Goal: Task Accomplishment & Management: Use online tool/utility

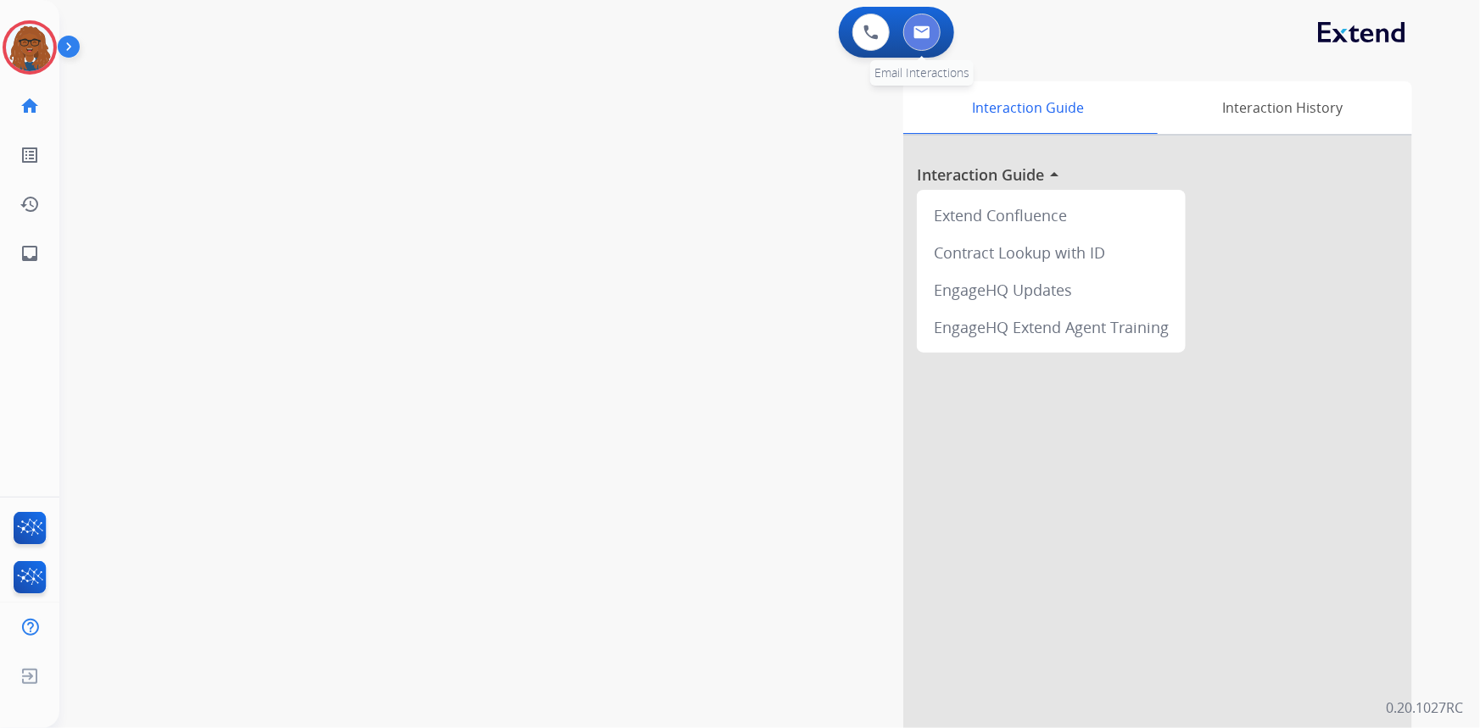
click at [916, 25] on img at bounding box center [921, 32] width 17 height 14
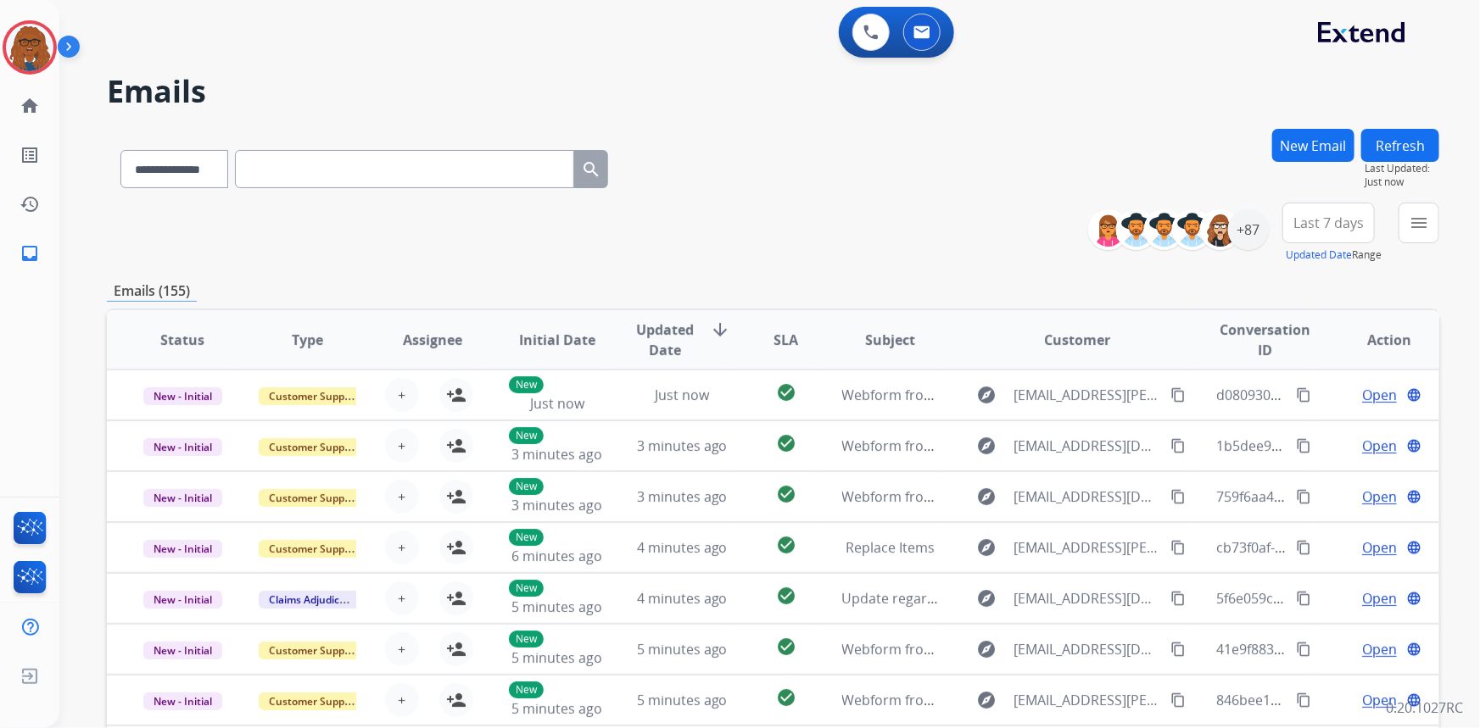
paste input "**********"
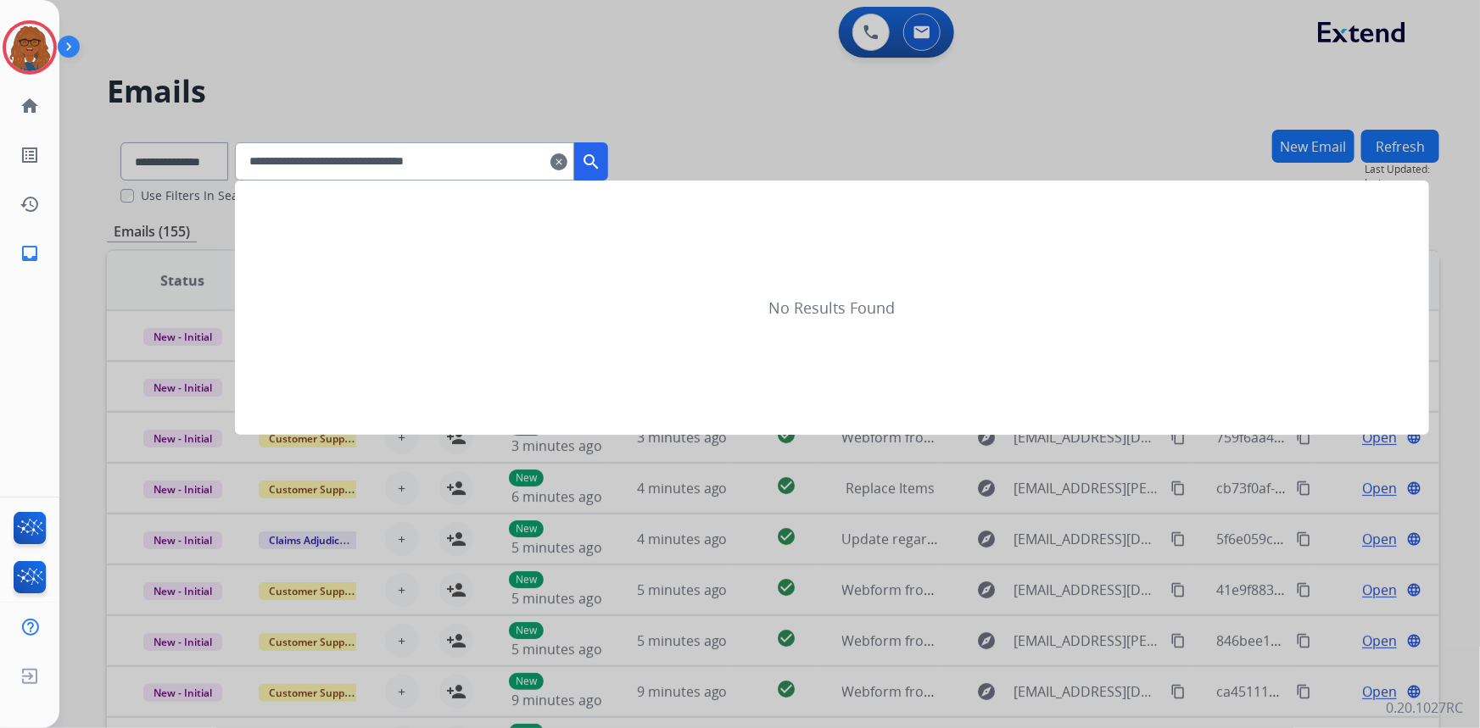
type input "**********"
click at [601, 157] on mat-icon "search" at bounding box center [591, 162] width 20 height 20
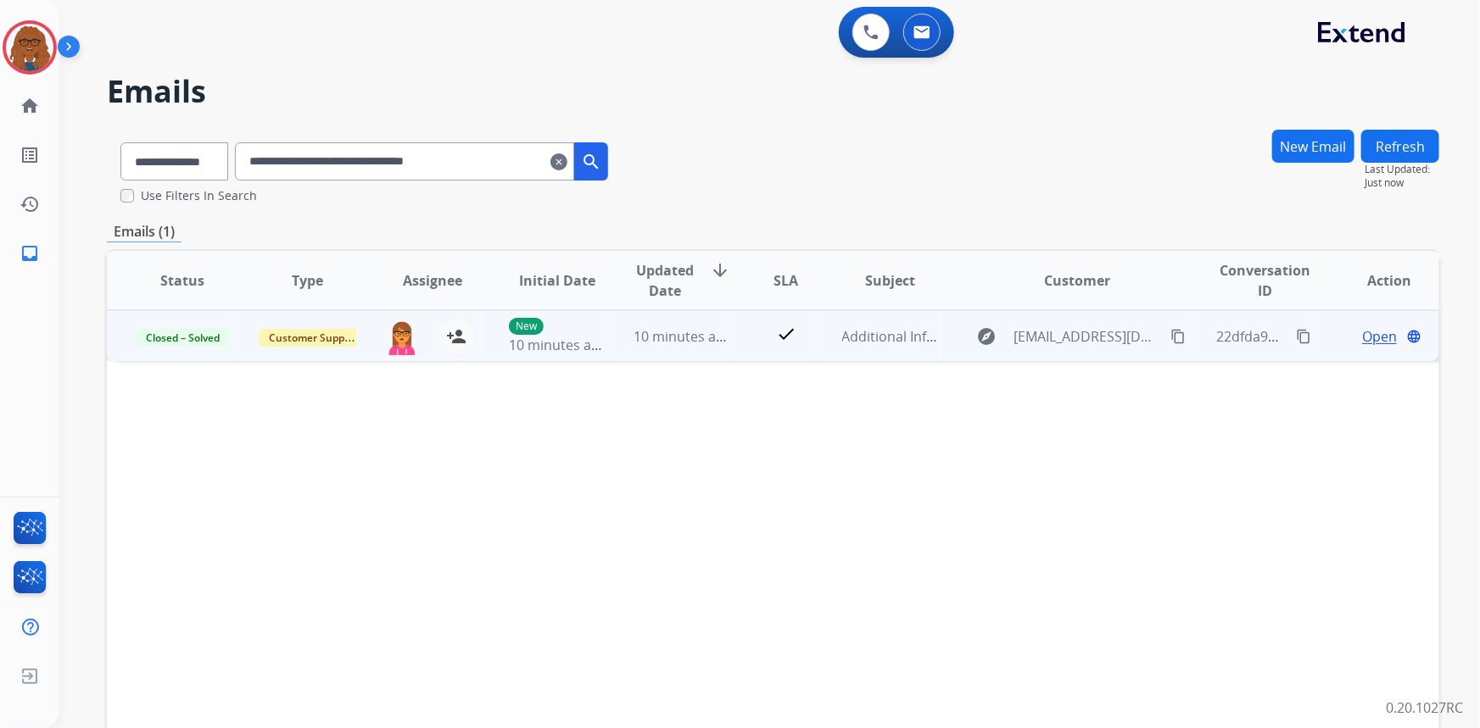
click at [1170, 334] on mat-icon "content_copy" at bounding box center [1177, 336] width 15 height 15
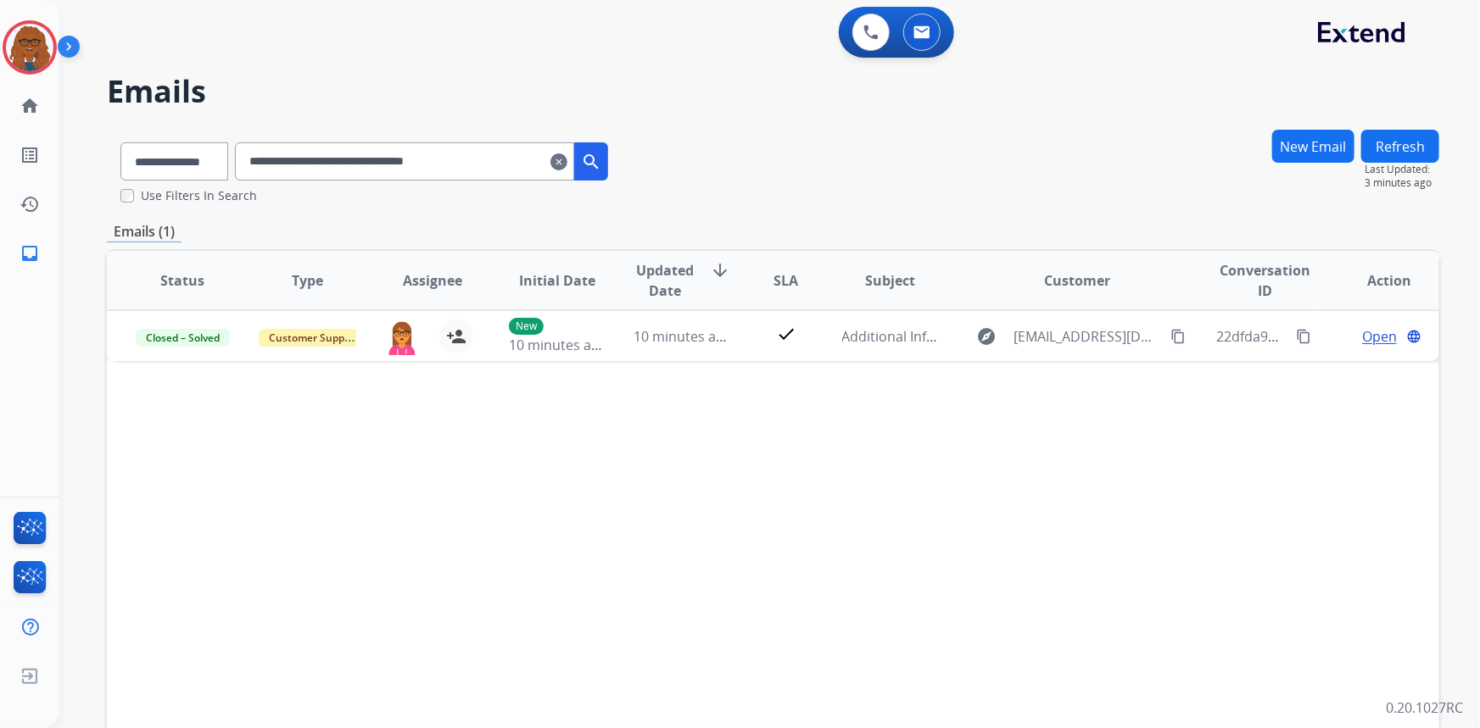
drag, startPoint x: 1011, startPoint y: 466, endPoint x: 1041, endPoint y: 447, distance: 35.8
click at [1014, 464] on div "Status Type Assignee Initial Date Updated Date arrow_downward SLA Subject Custo…" at bounding box center [773, 533] width 1332 height 568
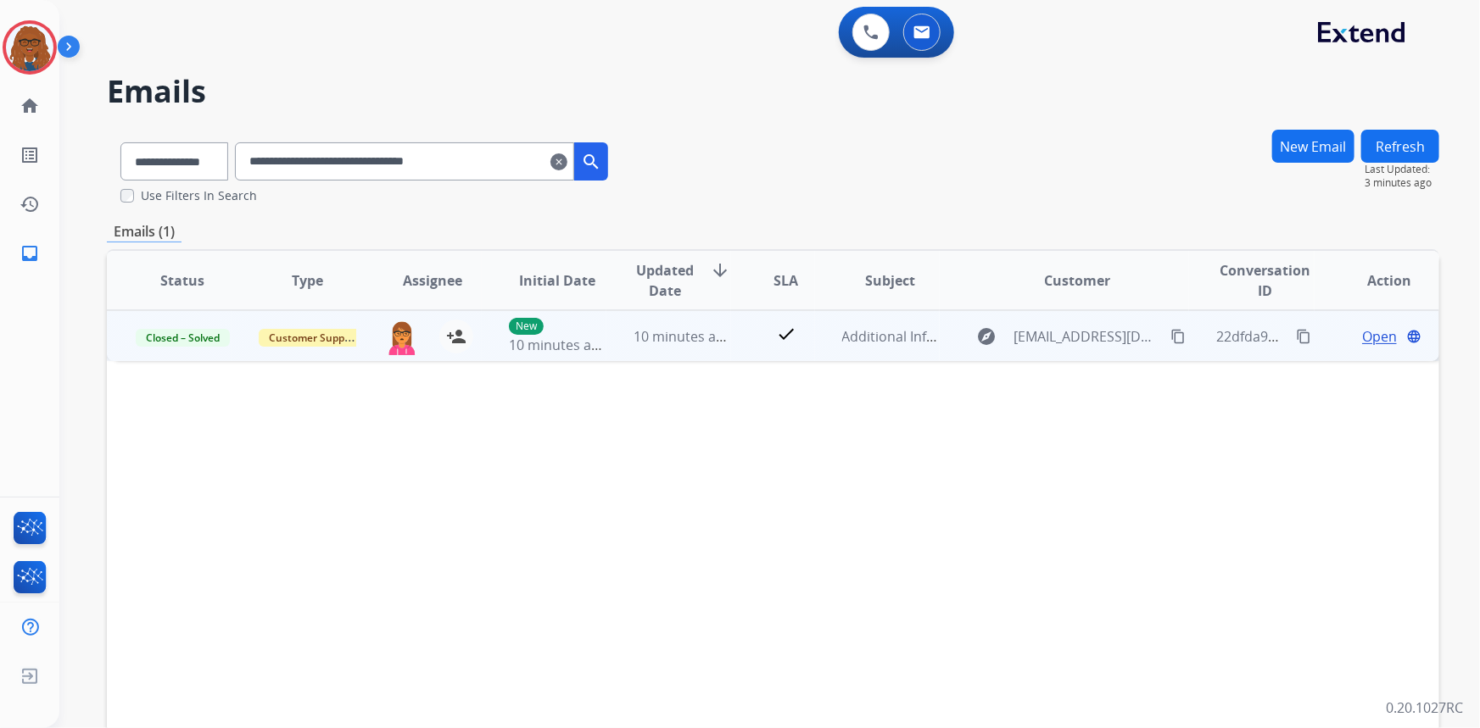
click at [1296, 333] on mat-icon "content_copy" at bounding box center [1303, 336] width 15 height 15
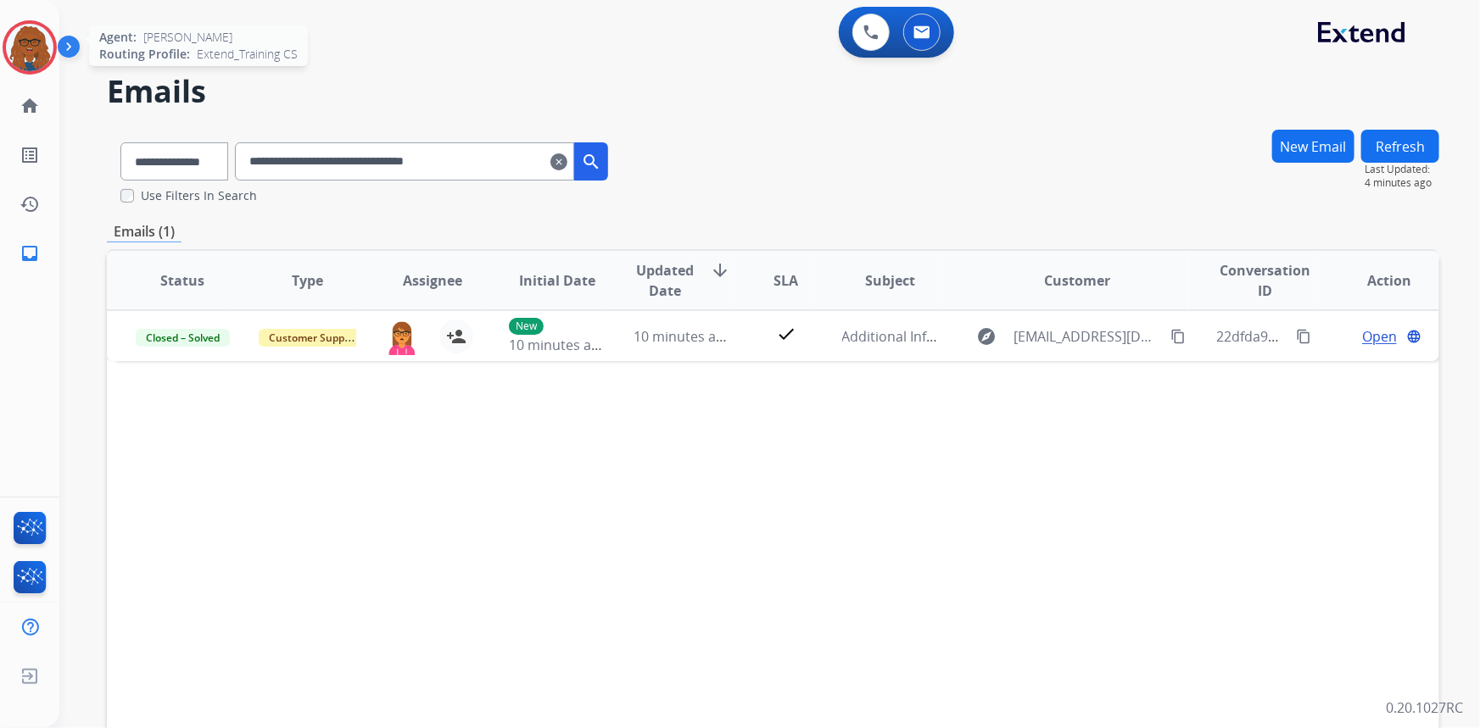
click at [47, 34] on img at bounding box center [29, 47] width 47 height 47
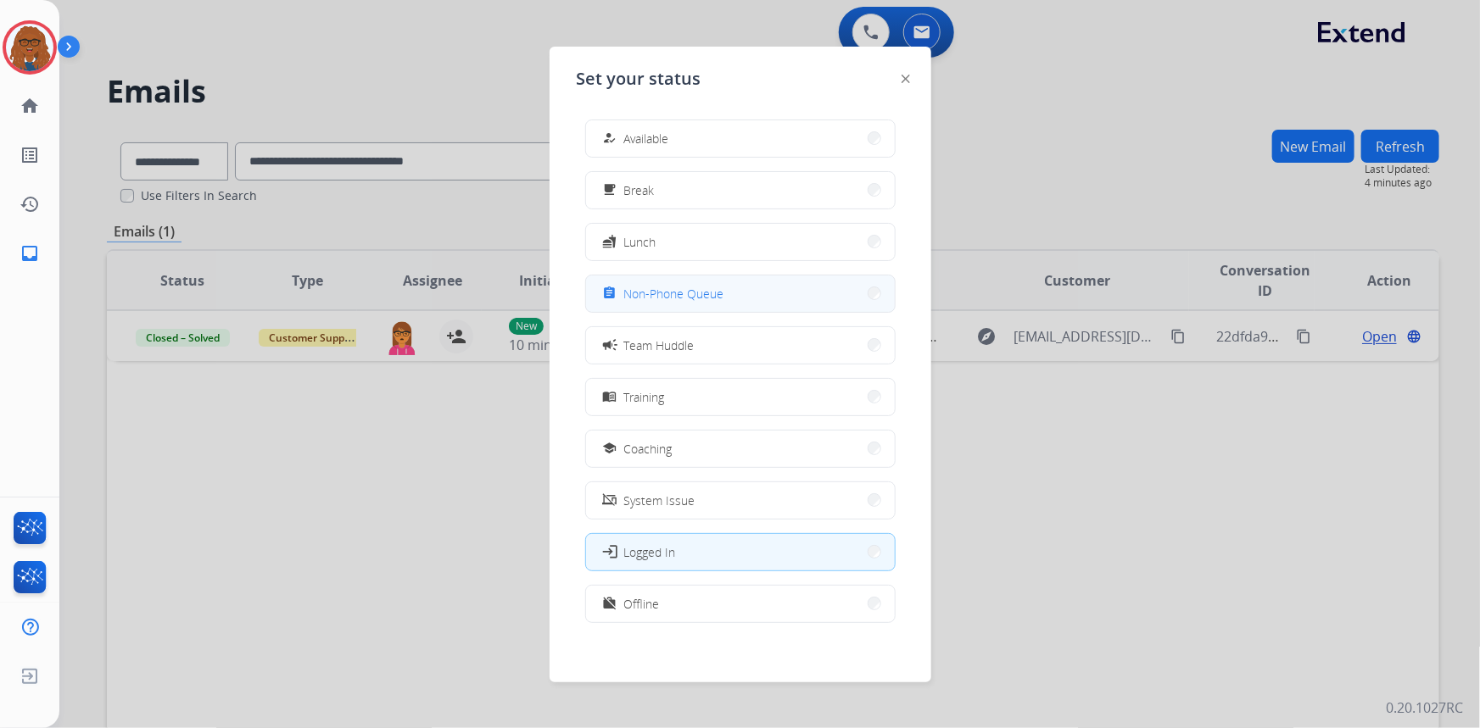
click at [645, 296] on span "Non-Phone Queue" at bounding box center [674, 294] width 100 height 18
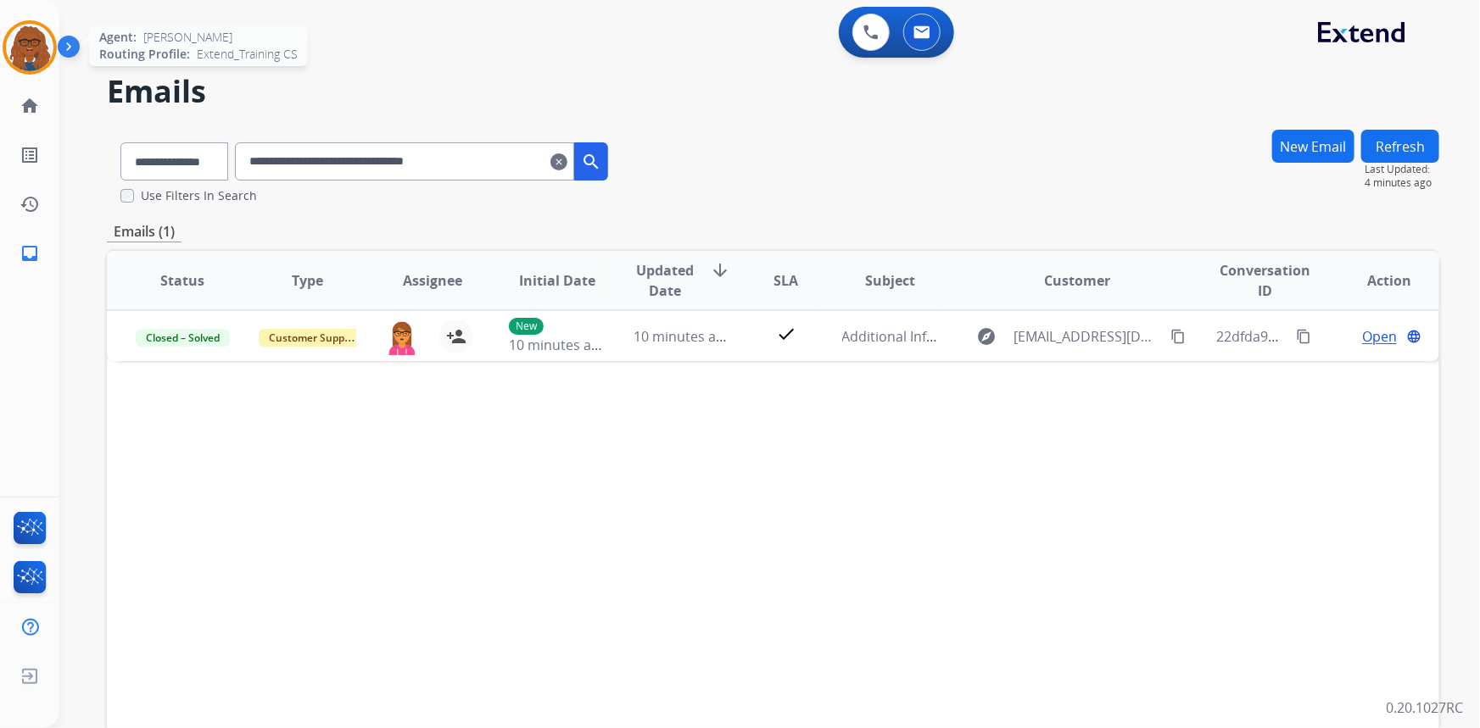
click at [25, 42] on img at bounding box center [29, 47] width 47 height 47
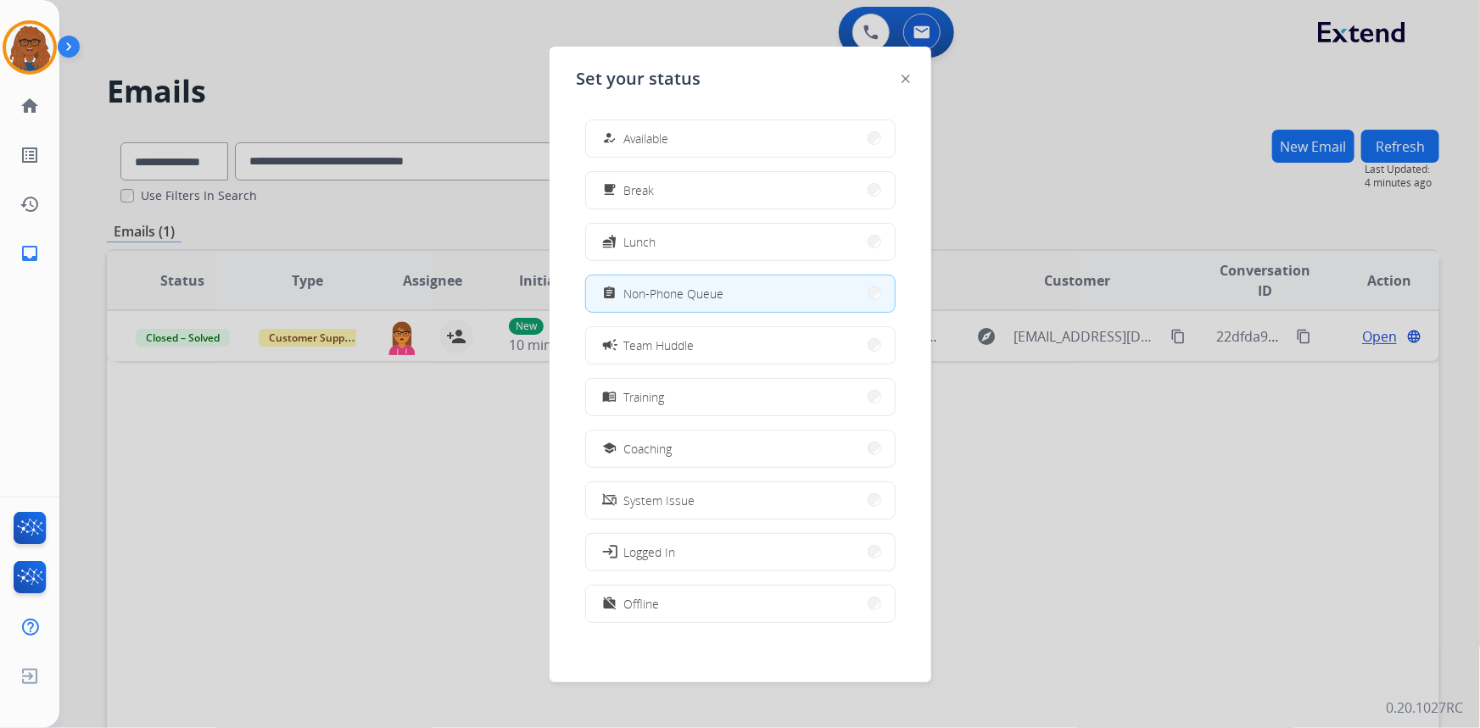
click at [1099, 606] on div at bounding box center [740, 364] width 1480 height 728
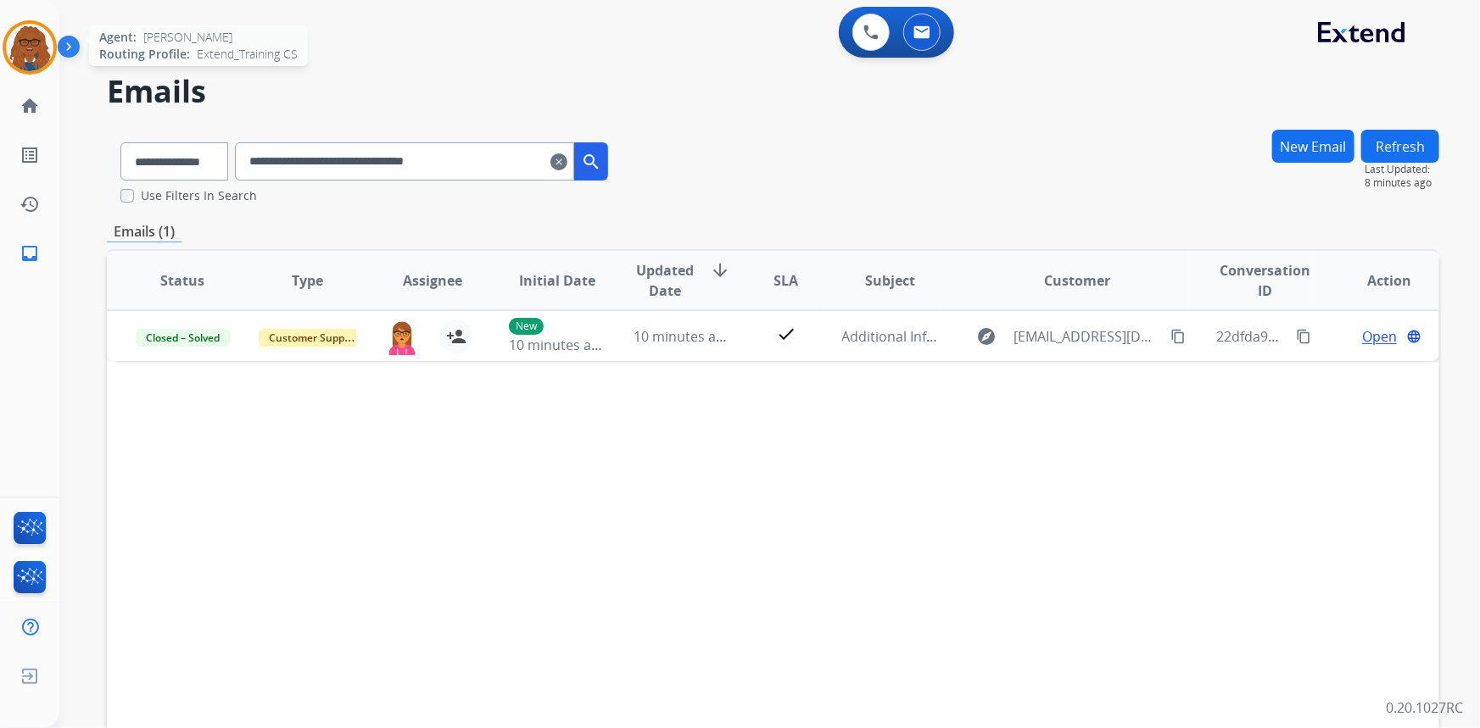
click at [26, 59] on img at bounding box center [29, 47] width 47 height 47
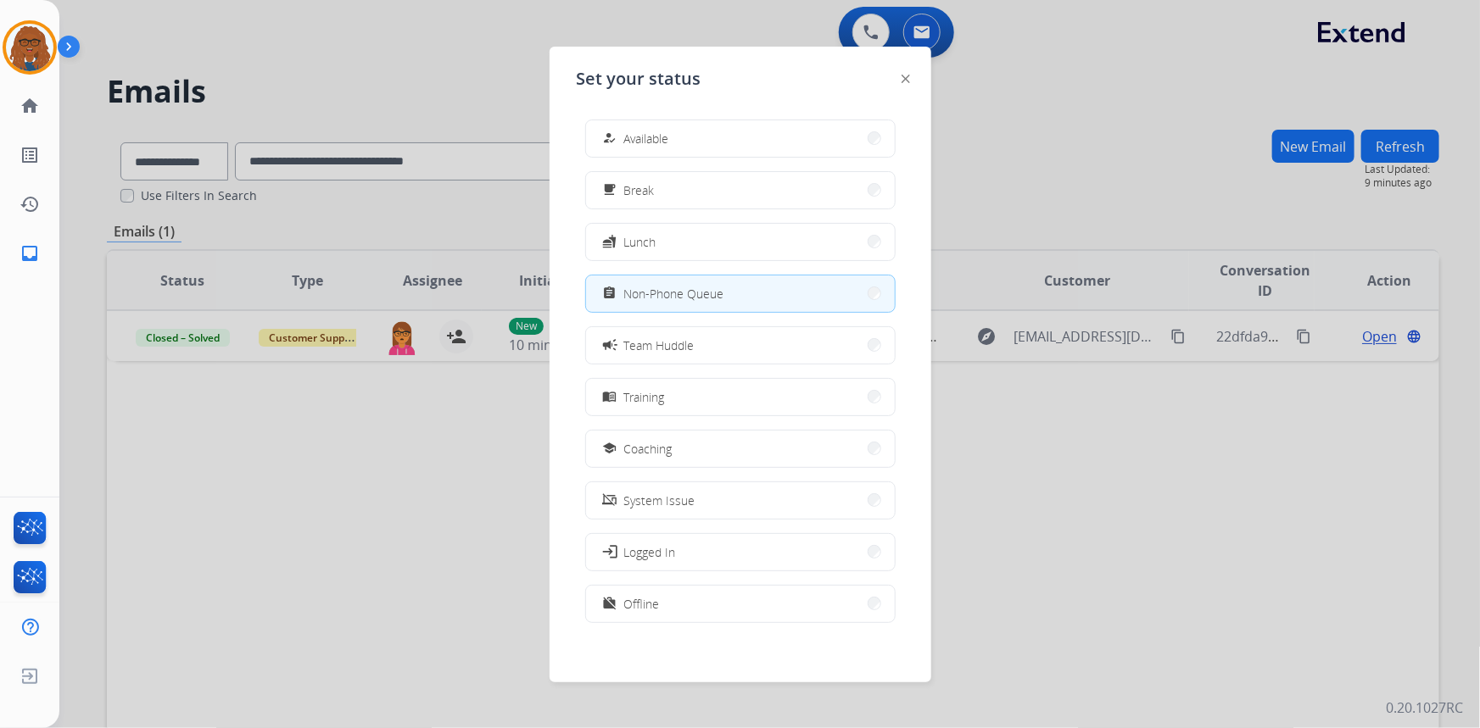
click at [360, 73] on div at bounding box center [740, 364] width 1480 height 728
